Goal: Information Seeking & Learning: Understand process/instructions

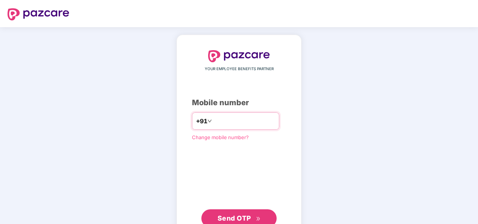
drag, startPoint x: 218, startPoint y: 118, endPoint x: 218, endPoint y: 133, distance: 15.5
click at [218, 118] on input "number" at bounding box center [245, 121] width 62 height 12
click at [220, 121] on input "number" at bounding box center [245, 121] width 62 height 12
click at [214, 117] on input "**********" at bounding box center [245, 121] width 62 height 12
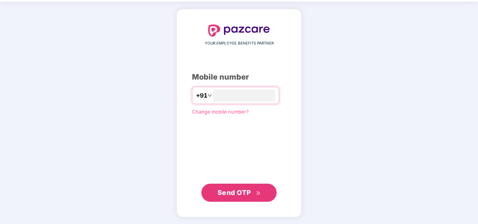
type input "**********"
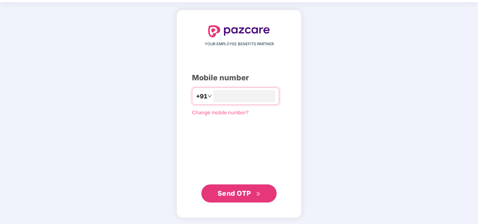
click at [249, 197] on button "Send OTP" at bounding box center [238, 193] width 75 height 18
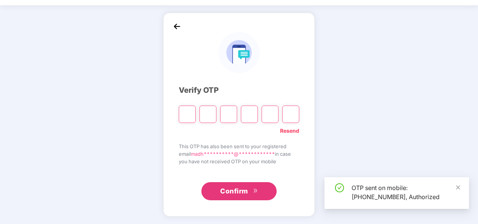
scroll to position [22, 0]
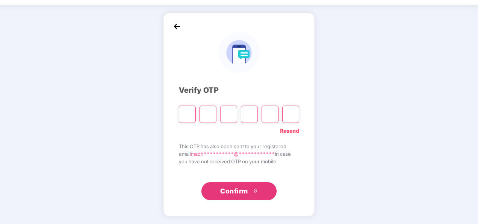
paste input "*"
type input "*"
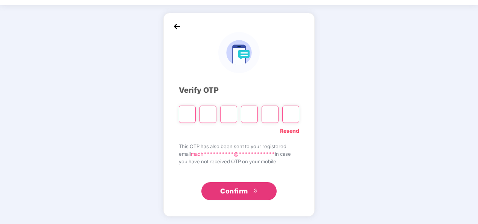
type input "*"
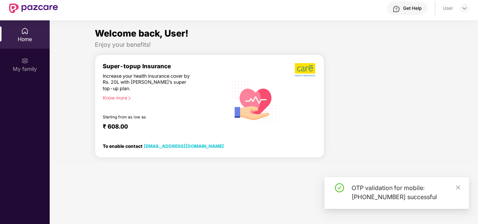
drag, startPoint x: 228, startPoint y: 177, endPoint x: 237, endPoint y: 189, distance: 14.5
click at [236, 189] on section "Welcome back, User! Enjoy your benefits! Super-topup Insurance Increase your he…" at bounding box center [264, 132] width 429 height 224
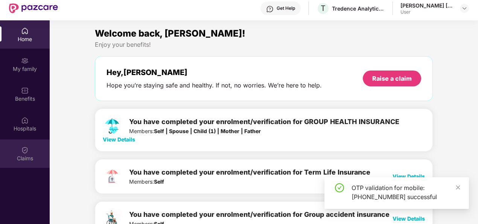
click at [29, 154] on div "Claims" at bounding box center [25, 158] width 50 height 8
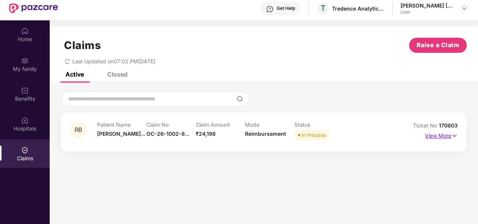
click at [437, 135] on p "View More" at bounding box center [441, 135] width 33 height 10
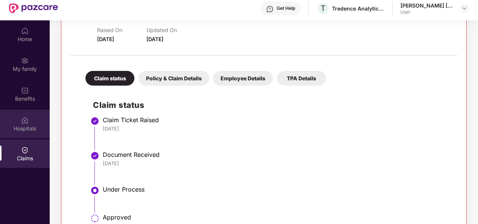
scroll to position [113, 0]
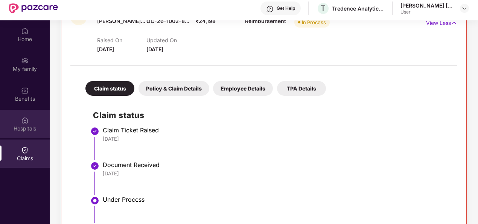
click at [23, 137] on div "Hospitals" at bounding box center [25, 124] width 50 height 28
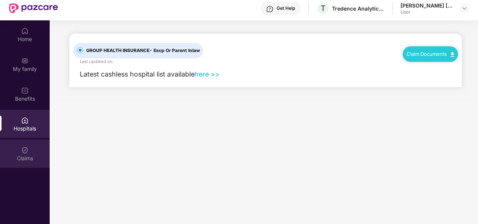
click at [32, 153] on div "Claims" at bounding box center [25, 153] width 50 height 28
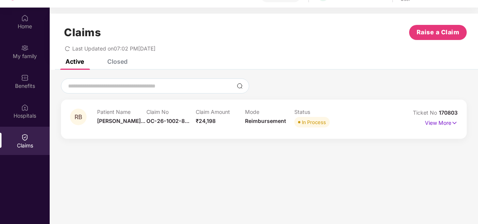
scroll to position [42, 0]
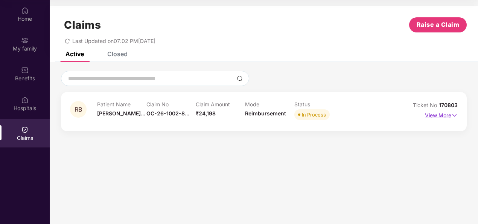
click at [453, 113] on img at bounding box center [455, 115] width 6 height 8
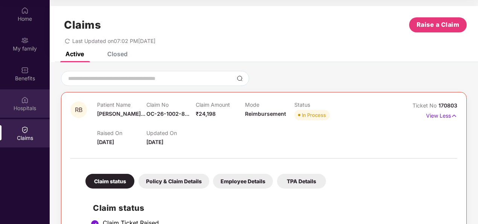
click at [28, 101] on img at bounding box center [25, 100] width 8 height 8
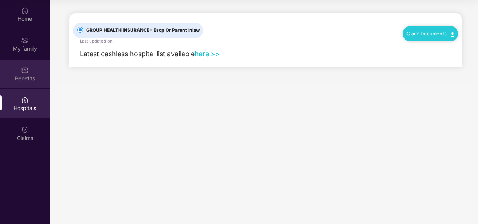
click at [25, 78] on div "Benefits" at bounding box center [25, 79] width 50 height 8
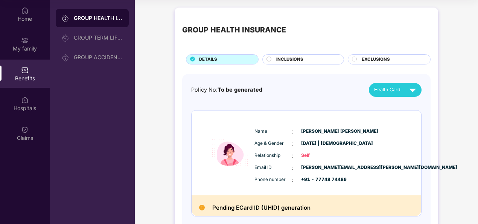
click at [27, 60] on div "Benefits" at bounding box center [25, 74] width 50 height 28
click at [33, 96] on div "Hospitals" at bounding box center [25, 103] width 50 height 28
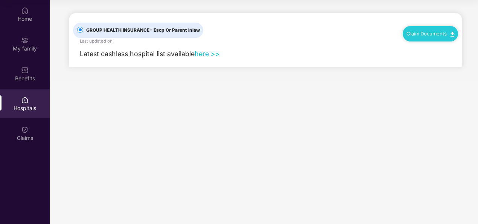
click at [426, 32] on link "Claim Documents" at bounding box center [431, 34] width 48 height 6
click at [436, 62] on link "Claim Process" at bounding box center [433, 62] width 49 height 16
